Goal: Transaction & Acquisition: Book appointment/travel/reservation

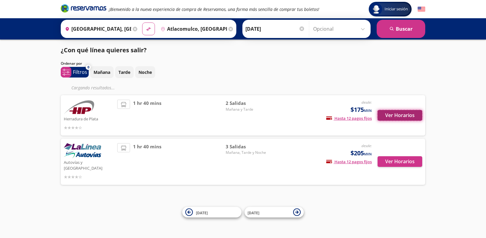
click at [406, 118] on button "Ver Horarios" at bounding box center [400, 115] width 45 height 11
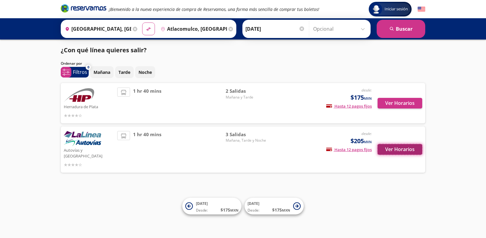
click at [403, 148] on button "Ver Horarios" at bounding box center [400, 149] width 45 height 11
click at [409, 103] on button "Ver Horarios" at bounding box center [400, 103] width 45 height 11
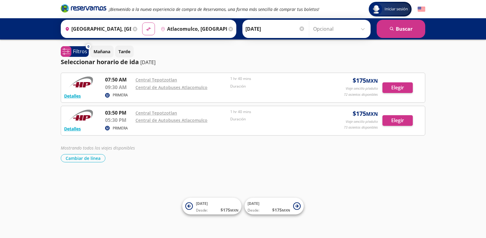
click at [131, 28] on div "Origen heroicons:map-pin-20-solid Tepotzotlán, México" at bounding box center [100, 29] width 77 height 16
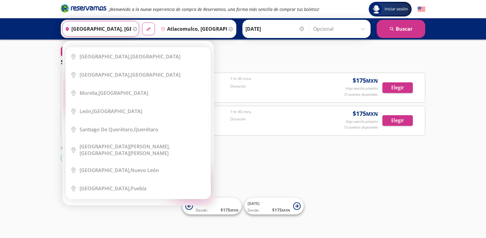
click at [134, 28] on div "Origen heroicons:map-pin-20-solid Tepotzotlán, México Elige tu origen Close Ori…" at bounding box center [100, 29] width 77 height 16
click at [118, 29] on input "[GEOGRAPHIC_DATA], [GEOGRAPHIC_DATA]" at bounding box center [97, 28] width 69 height 15
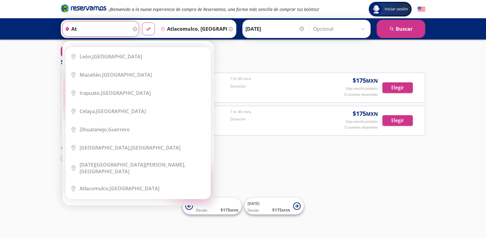
type input "at"
click at [232, 28] on div "Destino pin-outline Atlacomulco, México" at bounding box center [196, 29] width 77 height 16
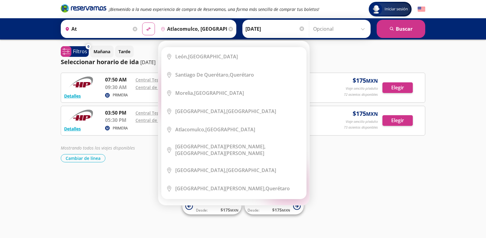
click at [226, 27] on div "Destino pin-outline Atlacomulco, México Elige tu destino Close Destino pin-outl…" at bounding box center [196, 29] width 77 height 16
click at [218, 27] on input "Atlacomulco, México" at bounding box center [192, 28] width 69 height 15
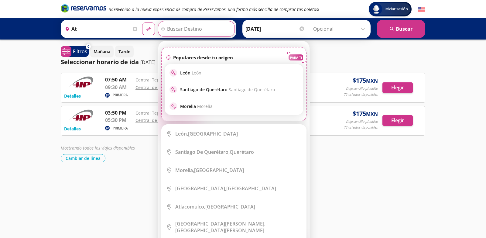
click at [126, 27] on input "at" at bounding box center [97, 28] width 69 height 15
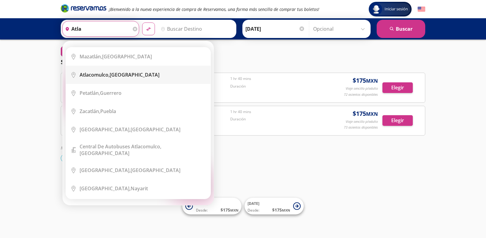
click at [108, 80] on li "City Icon Atlacomulco, México" at bounding box center [138, 75] width 145 height 18
type input "Atlacomulco, México"
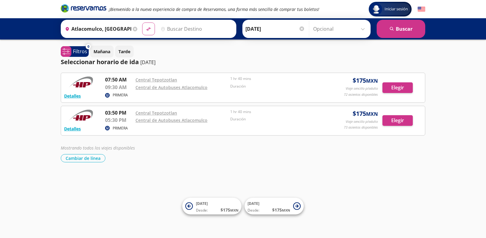
click at [167, 34] on input "Destino" at bounding box center [195, 28] width 75 height 15
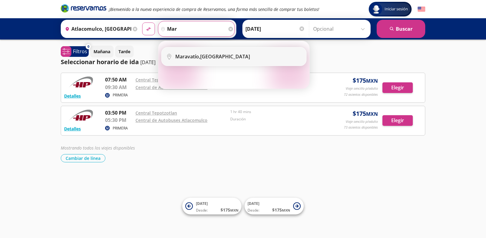
click at [187, 57] on b "Maravatío," at bounding box center [187, 56] width 25 height 7
type input "Maravatío, [GEOGRAPHIC_DATA]"
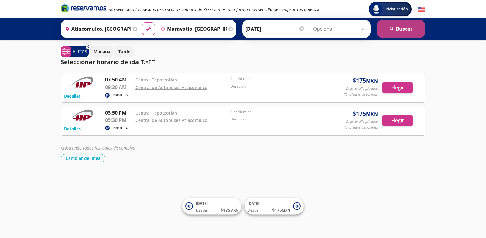
click at [387, 30] on button "search [GEOGRAPHIC_DATA]" at bounding box center [401, 29] width 49 height 18
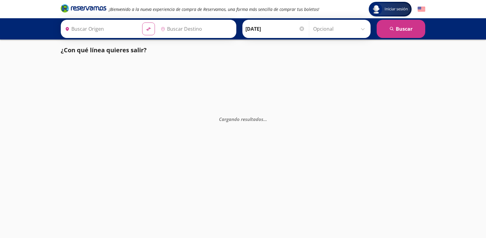
type input "Maravatío, [GEOGRAPHIC_DATA]"
type input "Atlacomulco, México"
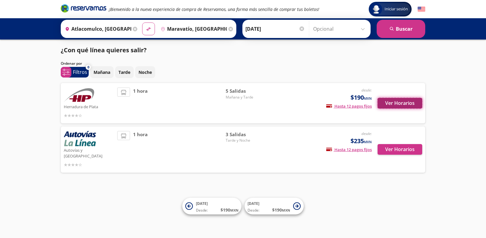
click at [391, 107] on button "Ver Horarios" at bounding box center [400, 103] width 45 height 11
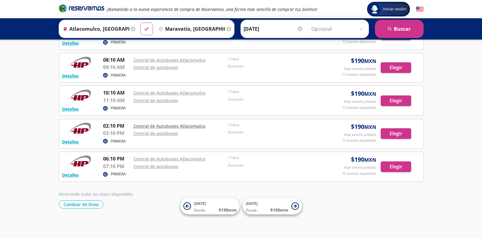
scroll to position [54, 0]
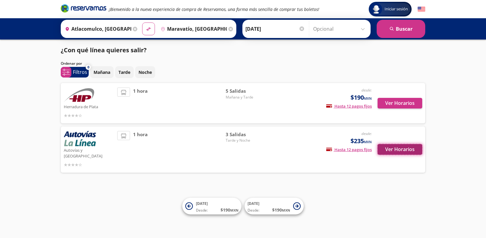
click at [402, 147] on button "Ver Horarios" at bounding box center [400, 149] width 45 height 11
click at [391, 105] on button "Ver Horarios" at bounding box center [400, 103] width 45 height 11
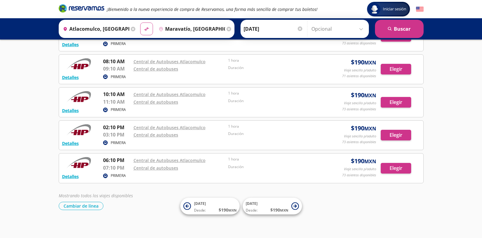
scroll to position [54, 0]
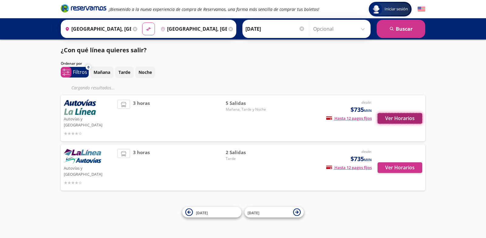
click at [402, 118] on button "Ver Horarios" at bounding box center [400, 118] width 45 height 11
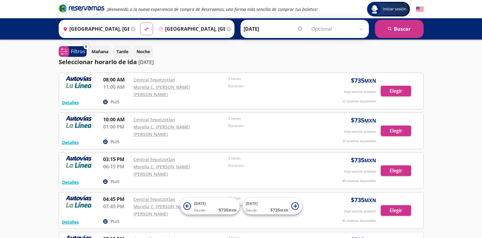
click at [132, 28] on icon at bounding box center [133, 29] width 5 height 5
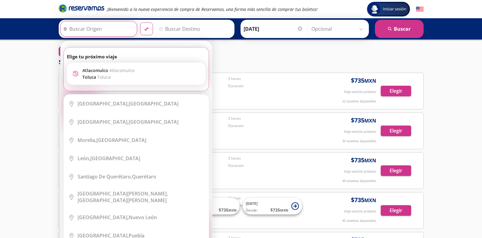
click at [98, 28] on input "Origen" at bounding box center [97, 28] width 75 height 15
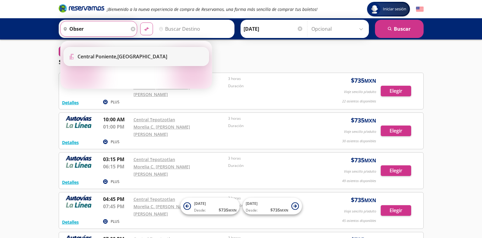
click at [110, 60] on li "Terminal Icon" at bounding box center [136, 56] width 145 height 18
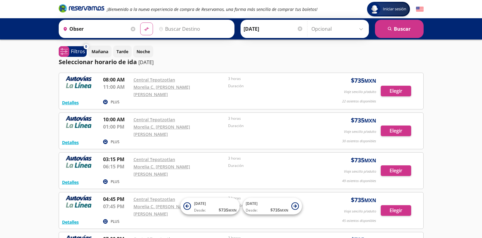
type input "[GEOGRAPHIC_DATA], [GEOGRAPHIC_DATA]"
click at [167, 30] on input "Destino" at bounding box center [193, 28] width 75 height 15
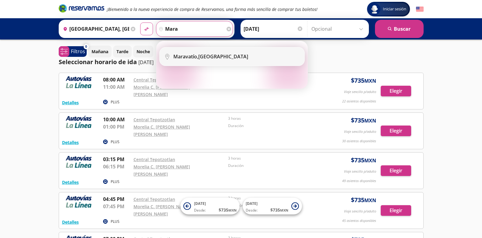
click at [202, 52] on li "City Icon [GEOGRAPHIC_DATA], [GEOGRAPHIC_DATA]" at bounding box center [232, 56] width 145 height 18
type input "Maravatío, [GEOGRAPHIC_DATA]"
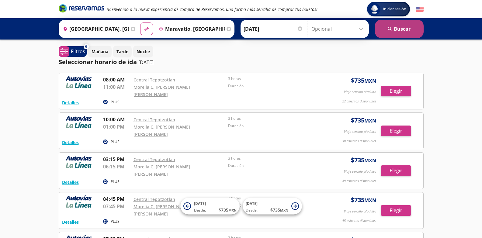
click at [402, 30] on button "search [GEOGRAPHIC_DATA]" at bounding box center [399, 29] width 49 height 18
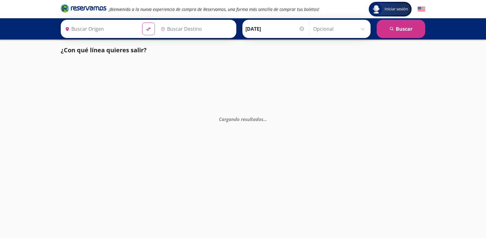
type input "[GEOGRAPHIC_DATA], [GEOGRAPHIC_DATA]"
type input "Maravatío, [GEOGRAPHIC_DATA]"
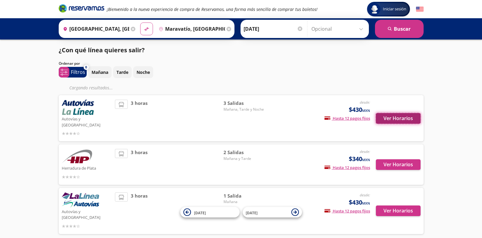
click at [388, 116] on button "Ver Horarios" at bounding box center [398, 118] width 45 height 11
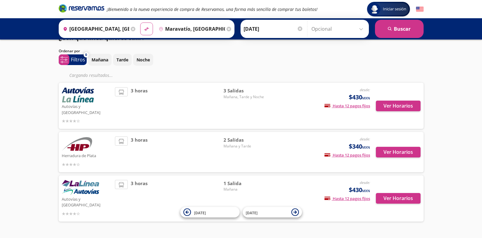
scroll to position [18, 0]
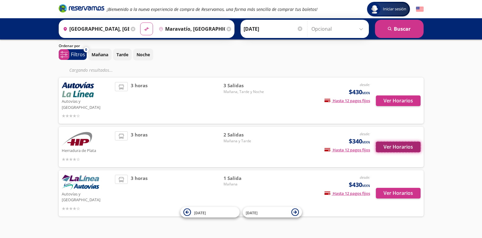
click at [385, 142] on button "Ver Horarios" at bounding box center [398, 147] width 45 height 11
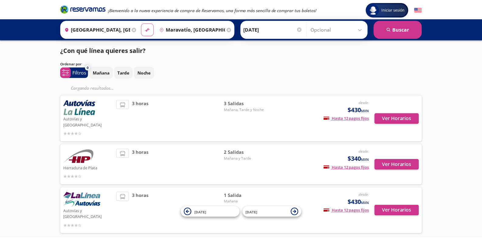
scroll to position [18, 0]
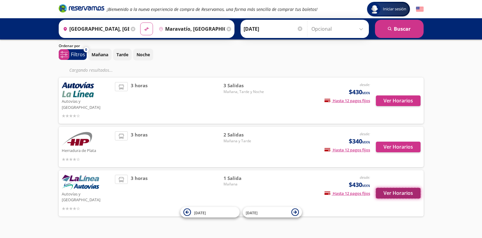
click at [416, 188] on button "Ver Horarios" at bounding box center [398, 193] width 45 height 11
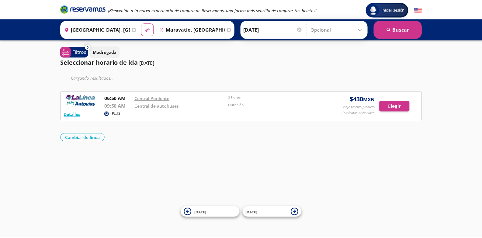
scroll to position [18, 0]
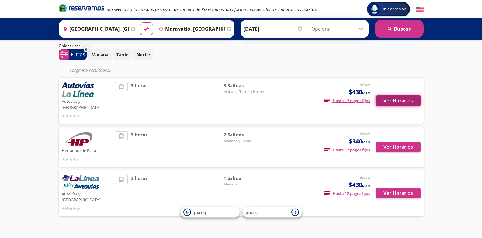
click at [394, 96] on button "Ver Horarios" at bounding box center [398, 100] width 45 height 11
